Goal: Register for event/course

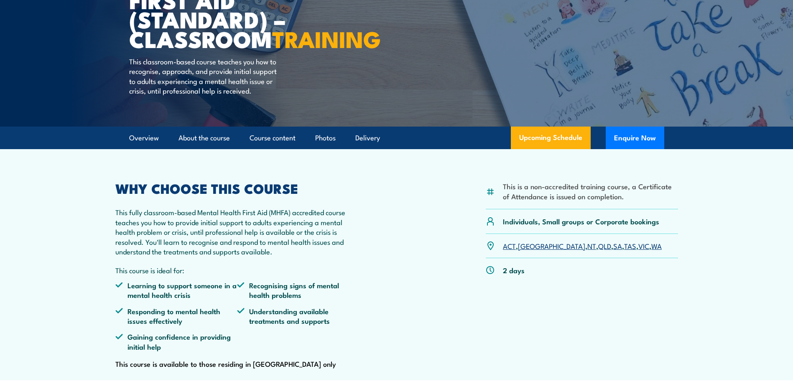
scroll to position [167, 0]
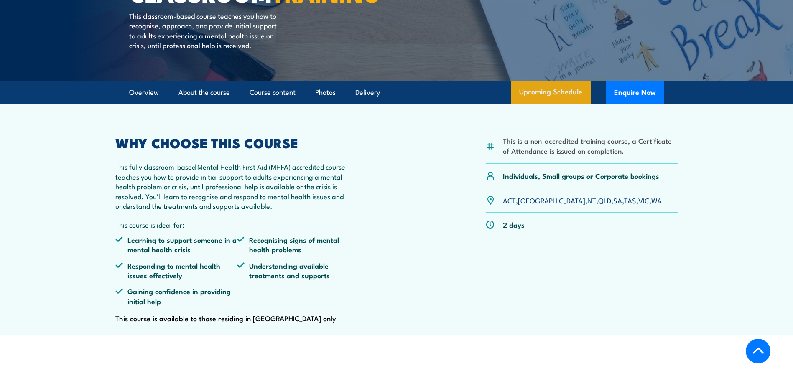
click at [561, 104] on link "Upcoming Schedule" at bounding box center [551, 92] width 80 height 23
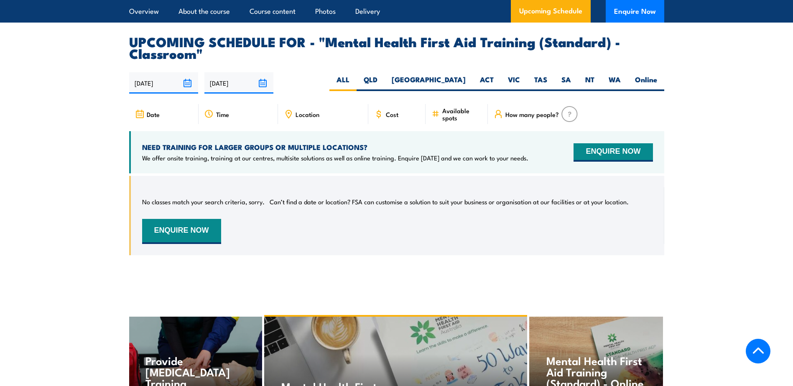
scroll to position [1465, 0]
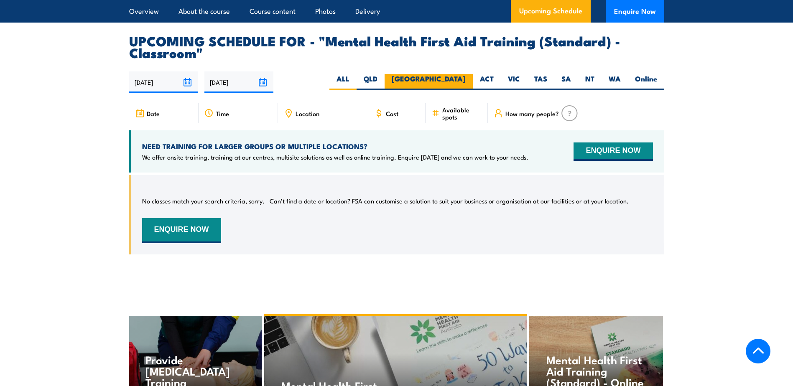
click at [452, 89] on label "[GEOGRAPHIC_DATA]" at bounding box center [429, 82] width 88 height 16
click at [466, 79] on input "[GEOGRAPHIC_DATA]" at bounding box center [468, 76] width 5 height 5
radio input "true"
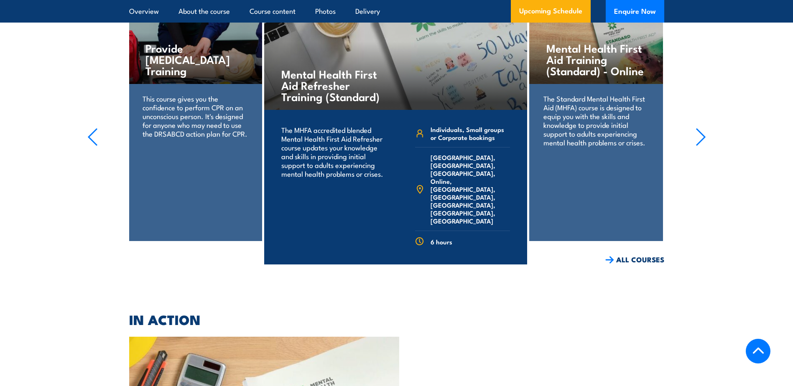
scroll to position [1758, 0]
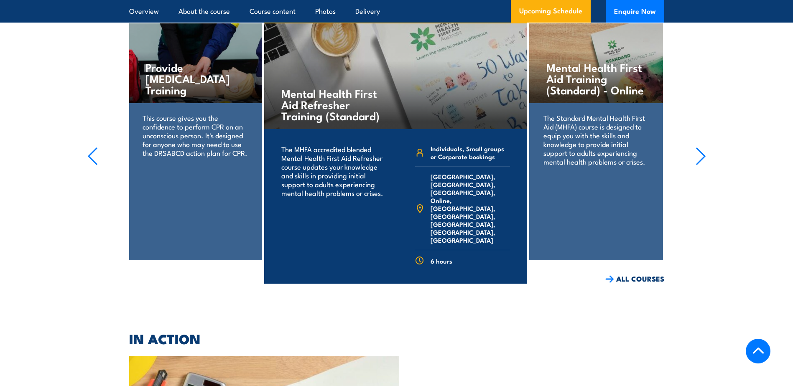
click at [582, 143] on p "The Standard Mental Health First Aid (MHFA) course is designed to equip you wit…" at bounding box center [596, 139] width 105 height 53
click at [609, 88] on h4 "Mental Health First Aid Training (Standard) - Online" at bounding box center [596, 78] width 99 height 34
click at [699, 164] on icon "button" at bounding box center [701, 156] width 10 height 18
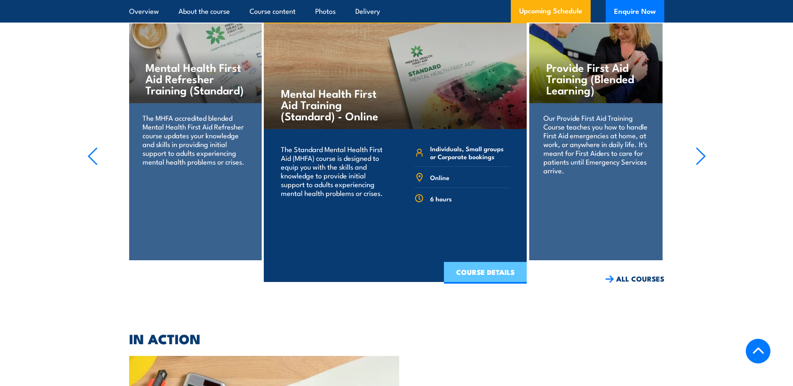
click at [485, 278] on link "COURSE DETAILS" at bounding box center [485, 273] width 83 height 22
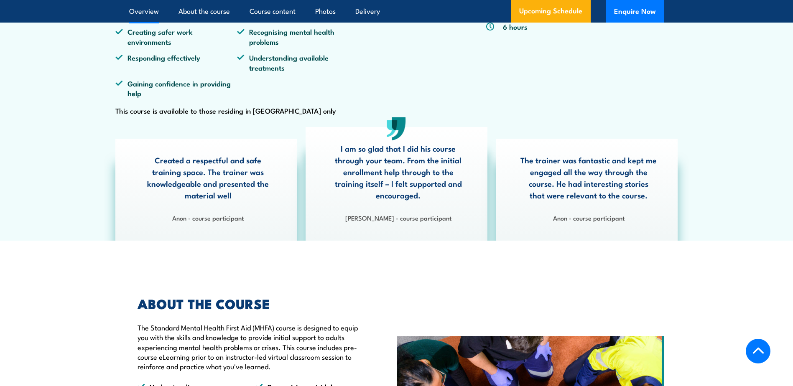
scroll to position [418, 0]
